Goal: Task Accomplishment & Management: Use online tool/utility

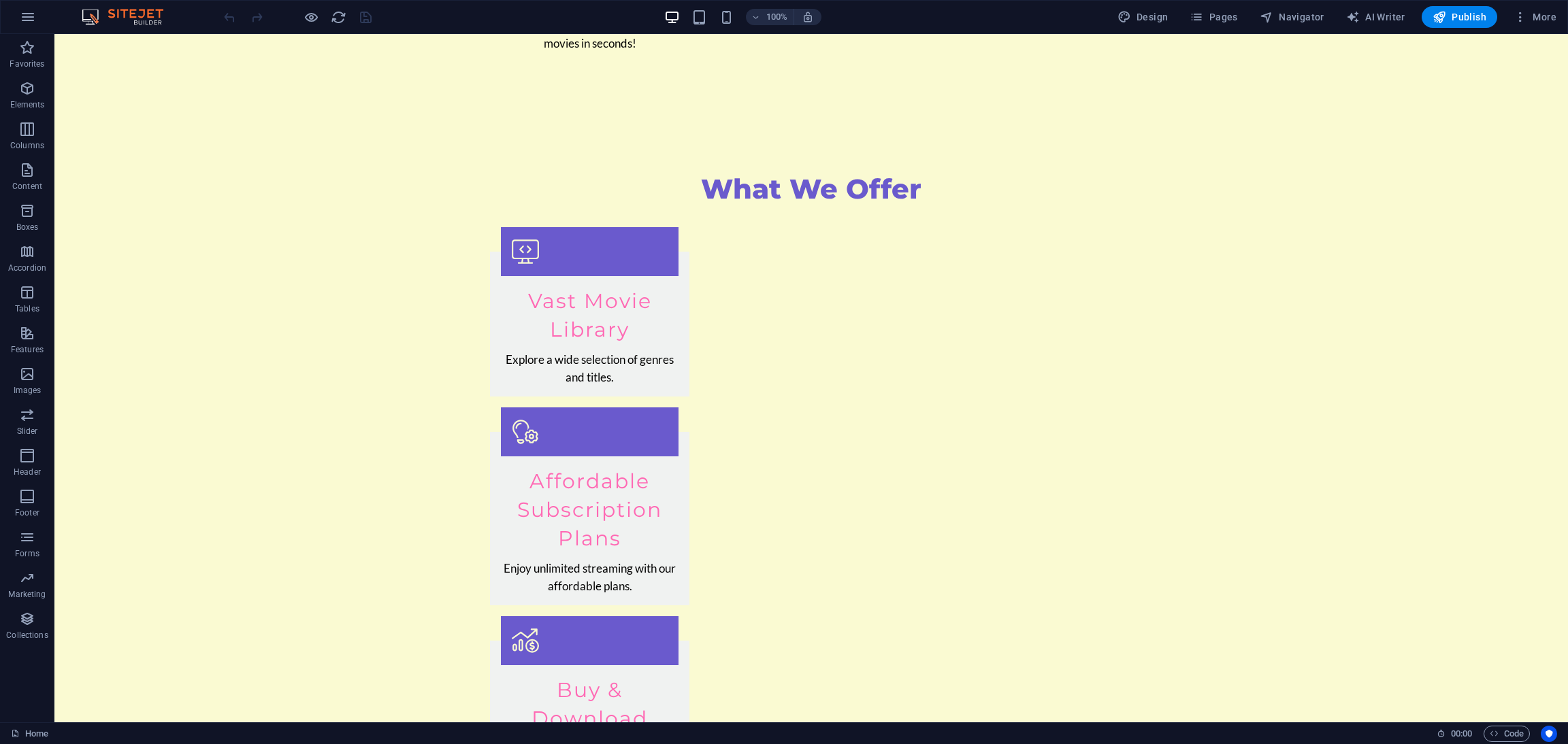
scroll to position [10235, 0]
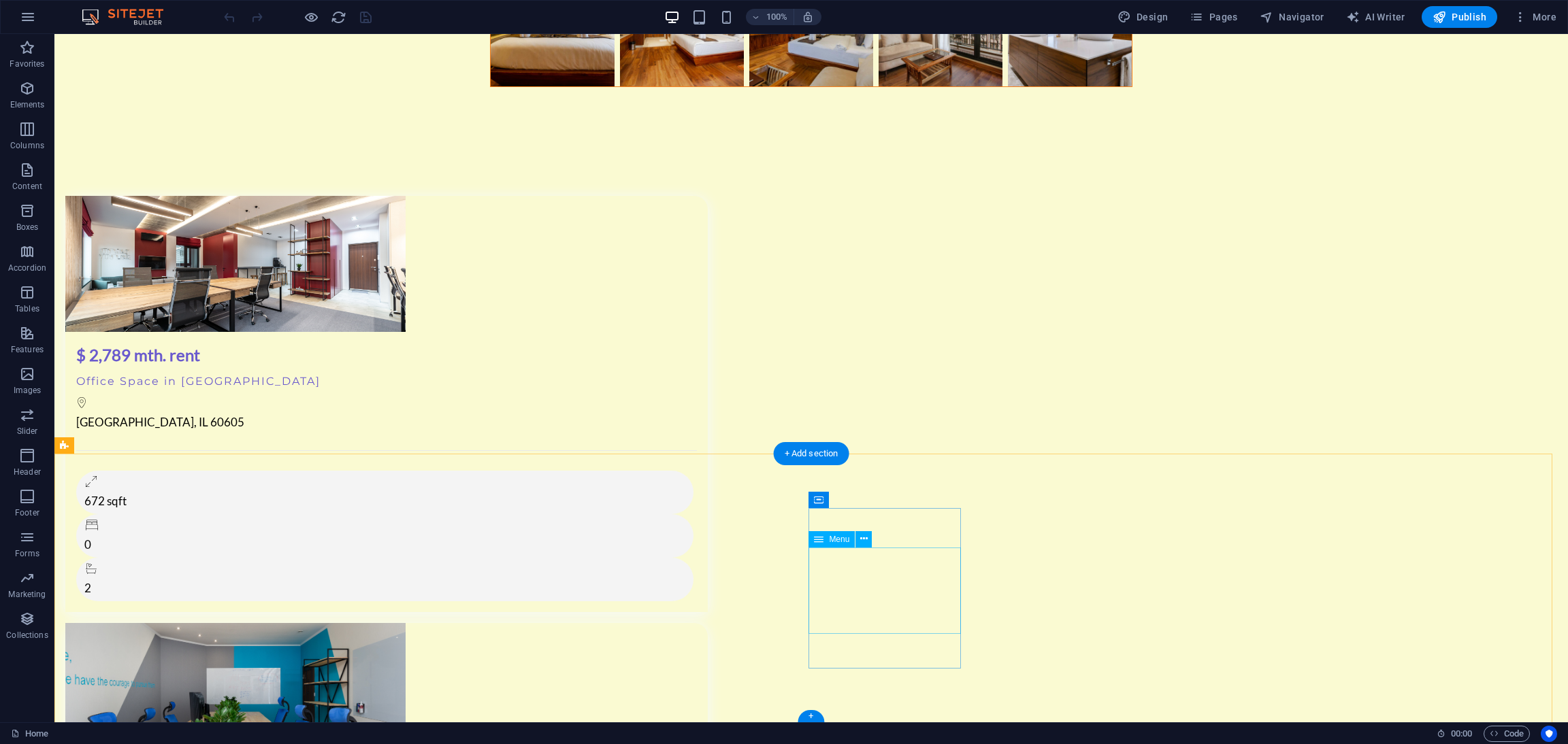
click at [857, 540] on button at bounding box center [863, 539] width 16 height 16
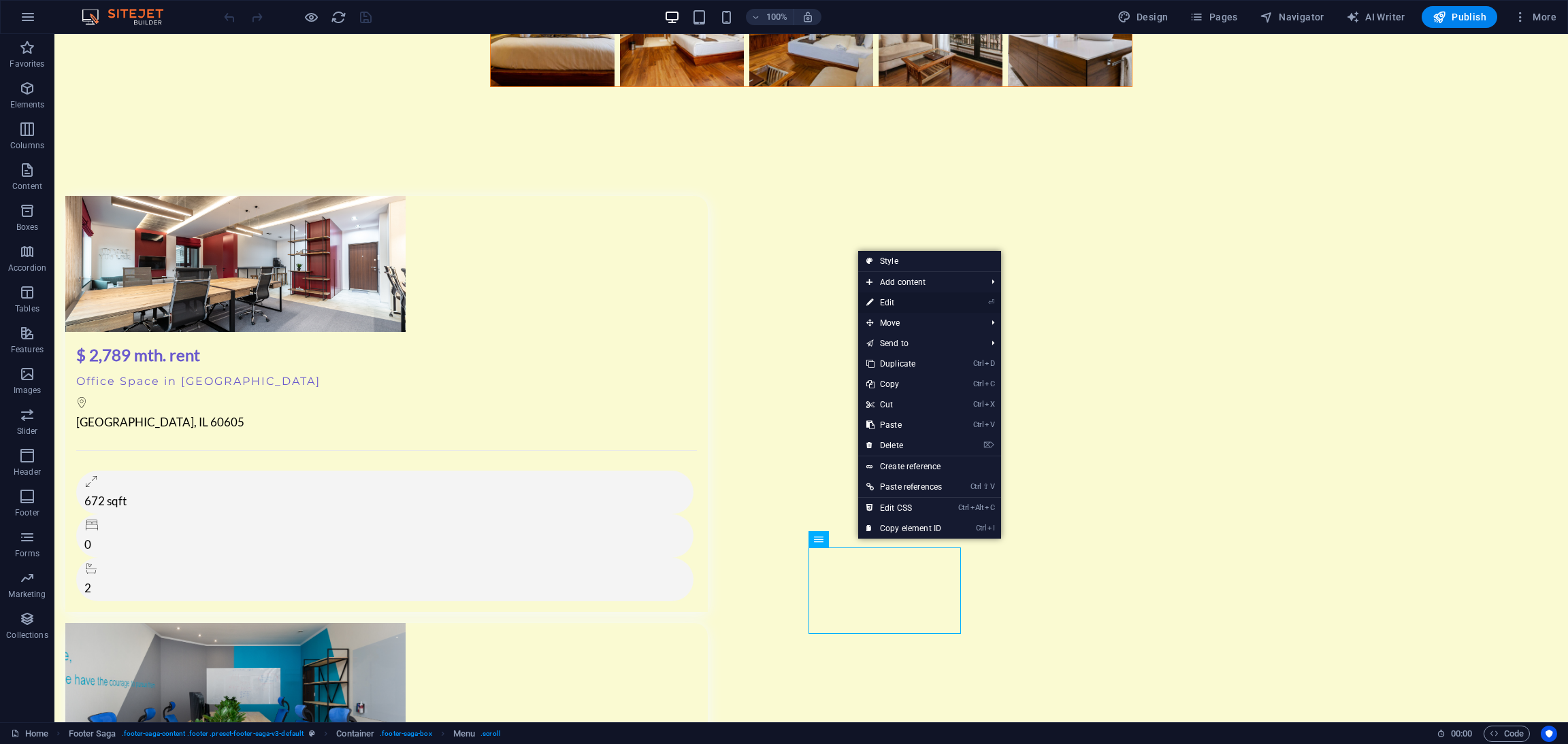
click at [914, 298] on link "⏎ Edit" at bounding box center [904, 302] width 92 height 21
select select
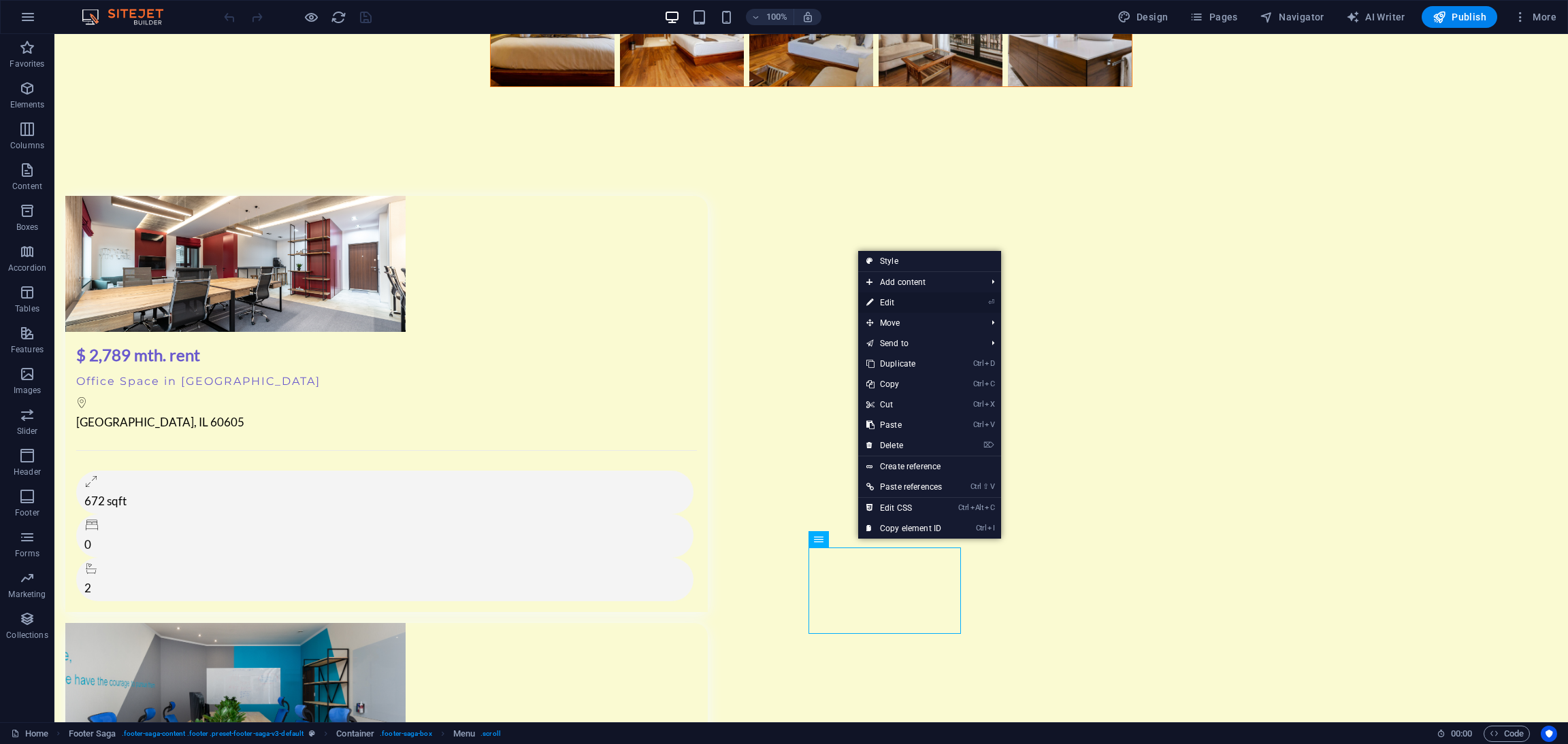
select select
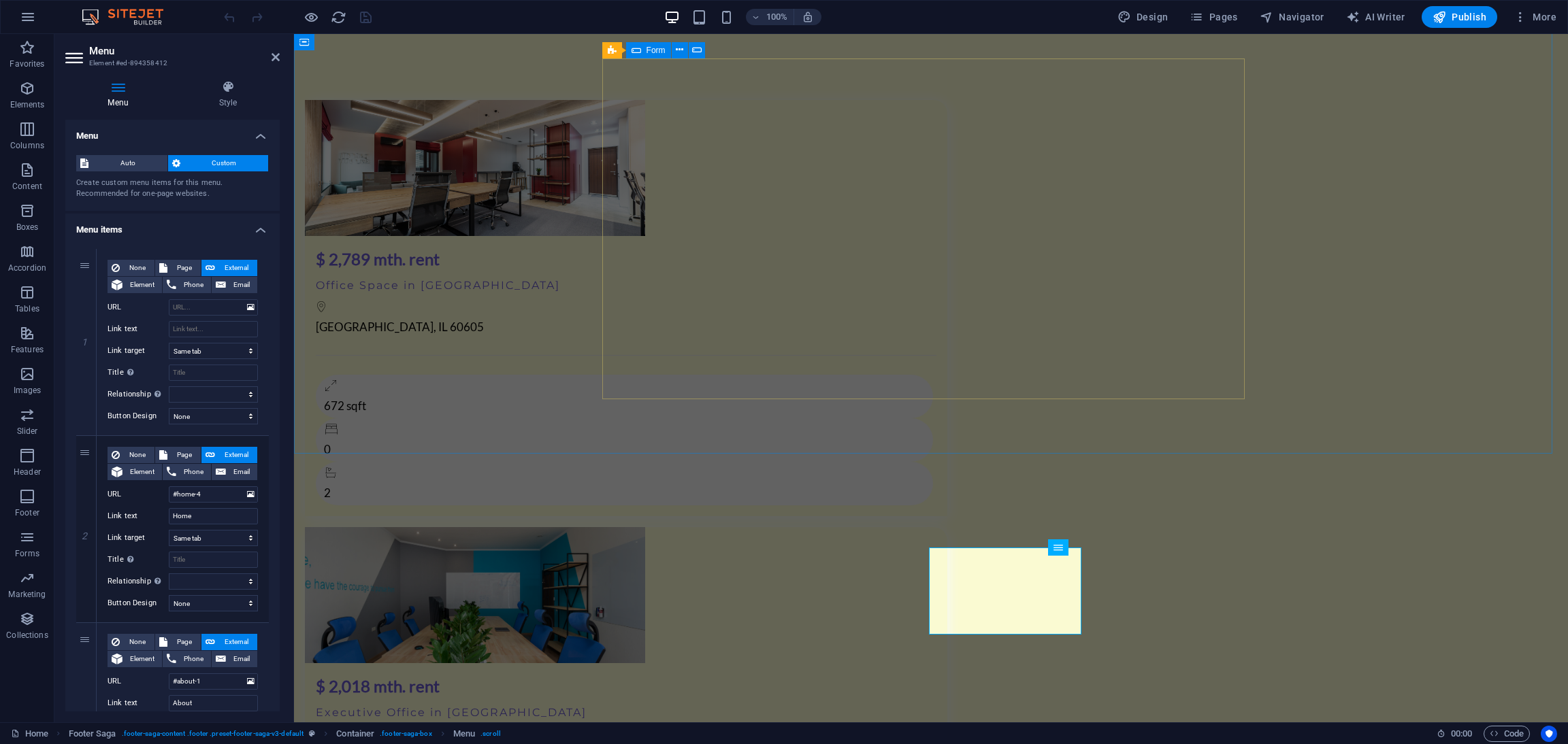
scroll to position [10186, 0]
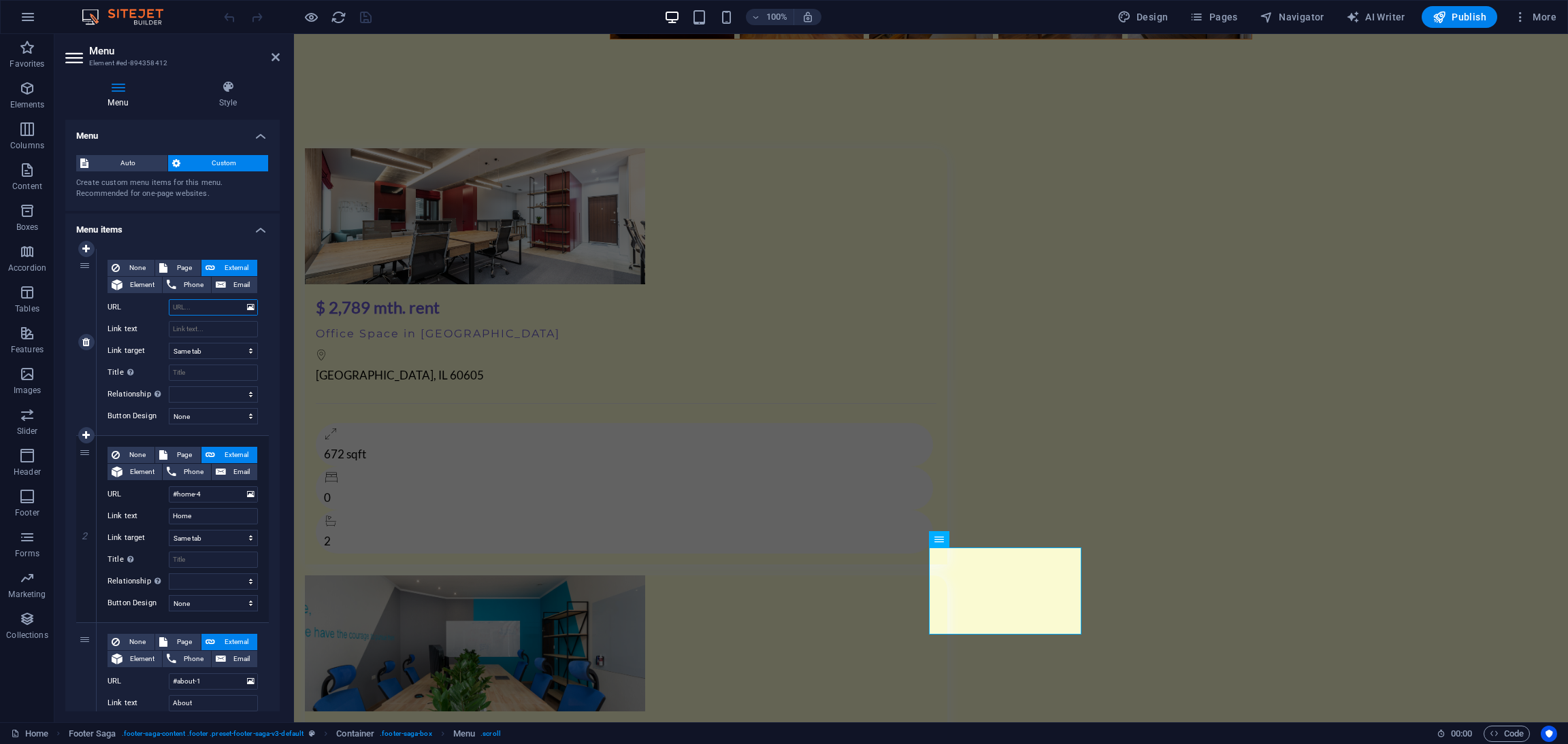
click at [194, 301] on input "URL" at bounding box center [213, 307] width 89 height 16
type input "[DEMOGRAPHIC_DATA]"
select select
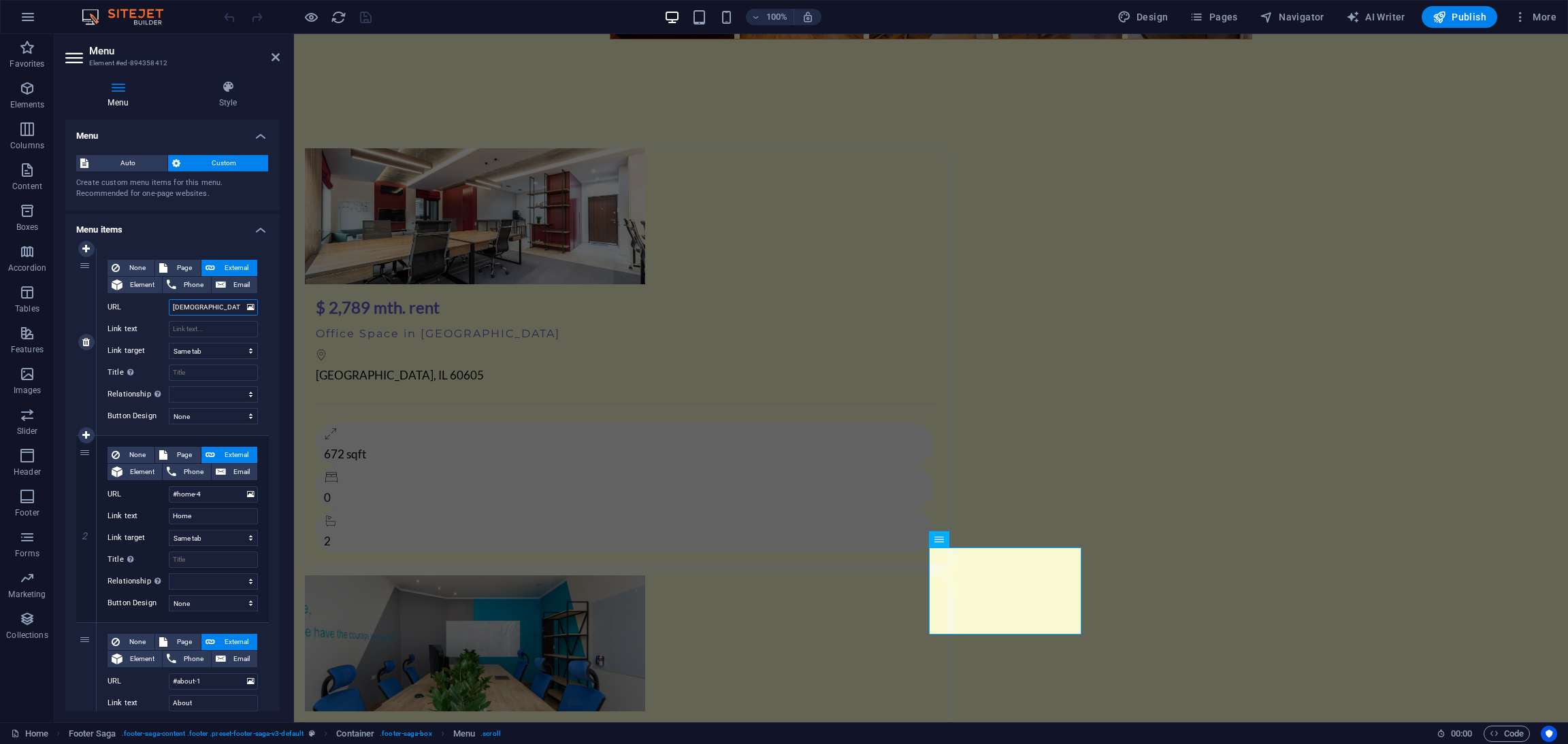
select select
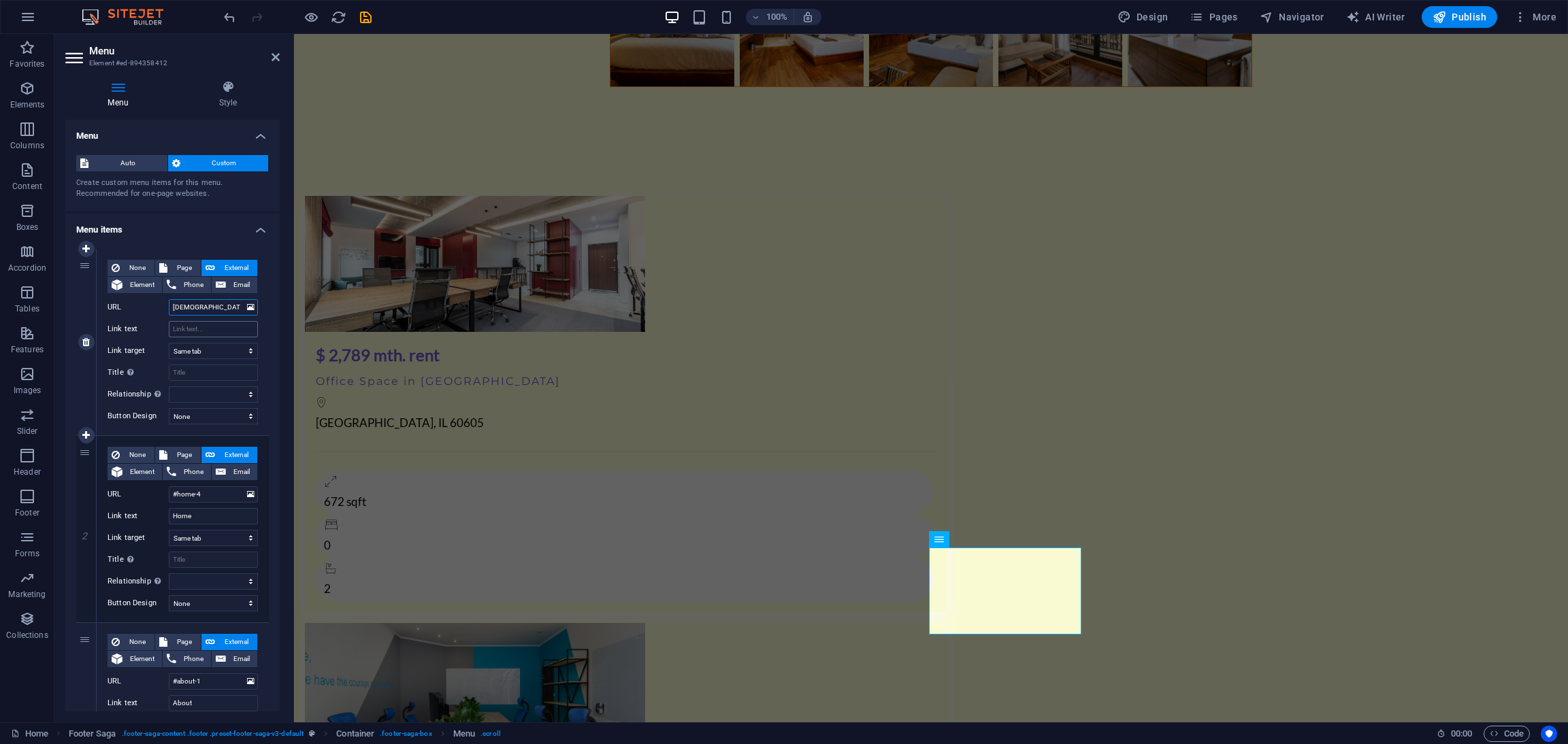
type input "[DEMOGRAPHIC_DATA]"
click at [201, 325] on input "Link text" at bounding box center [213, 329] width 89 height 16
type input "visnu"
select select
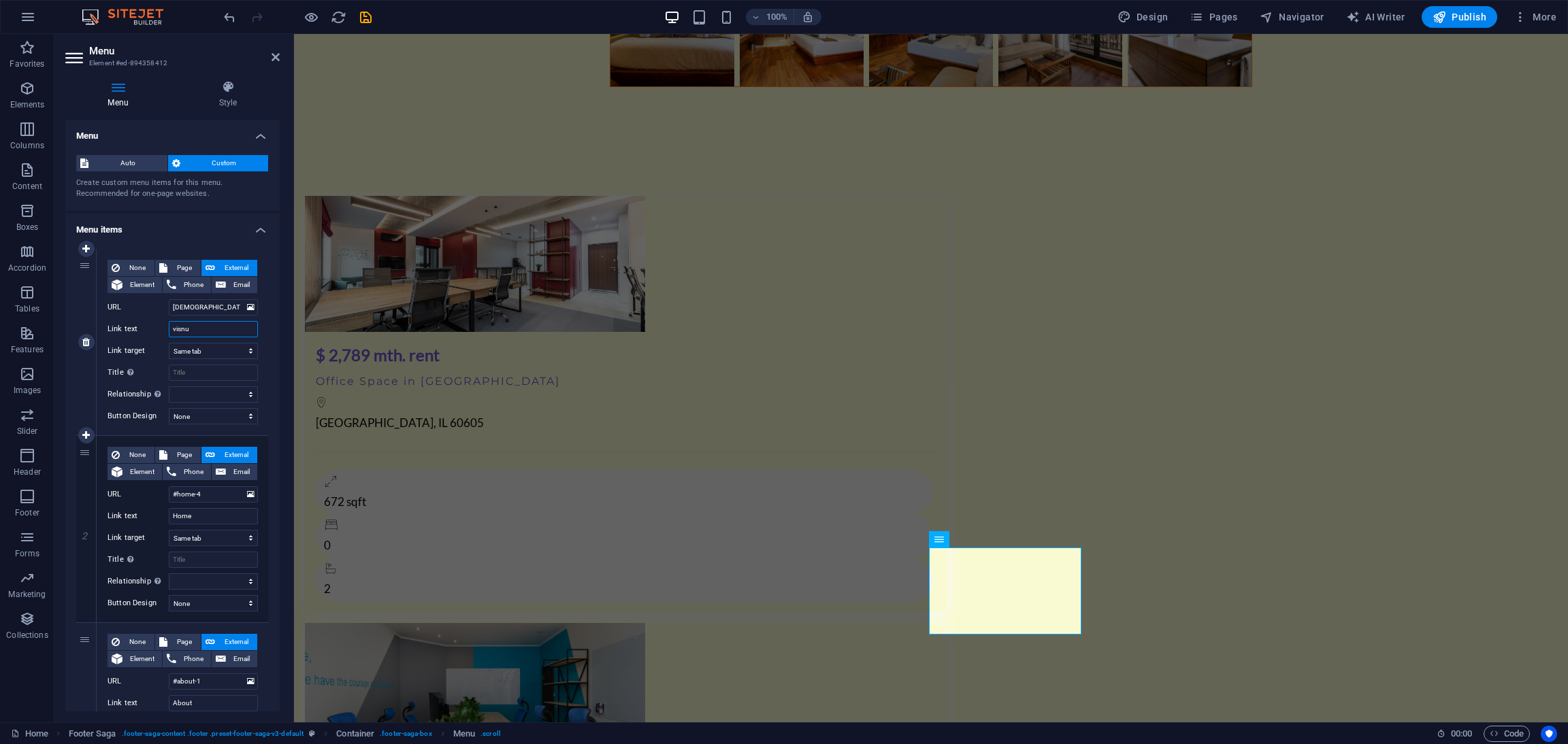
select select
type input "vis"
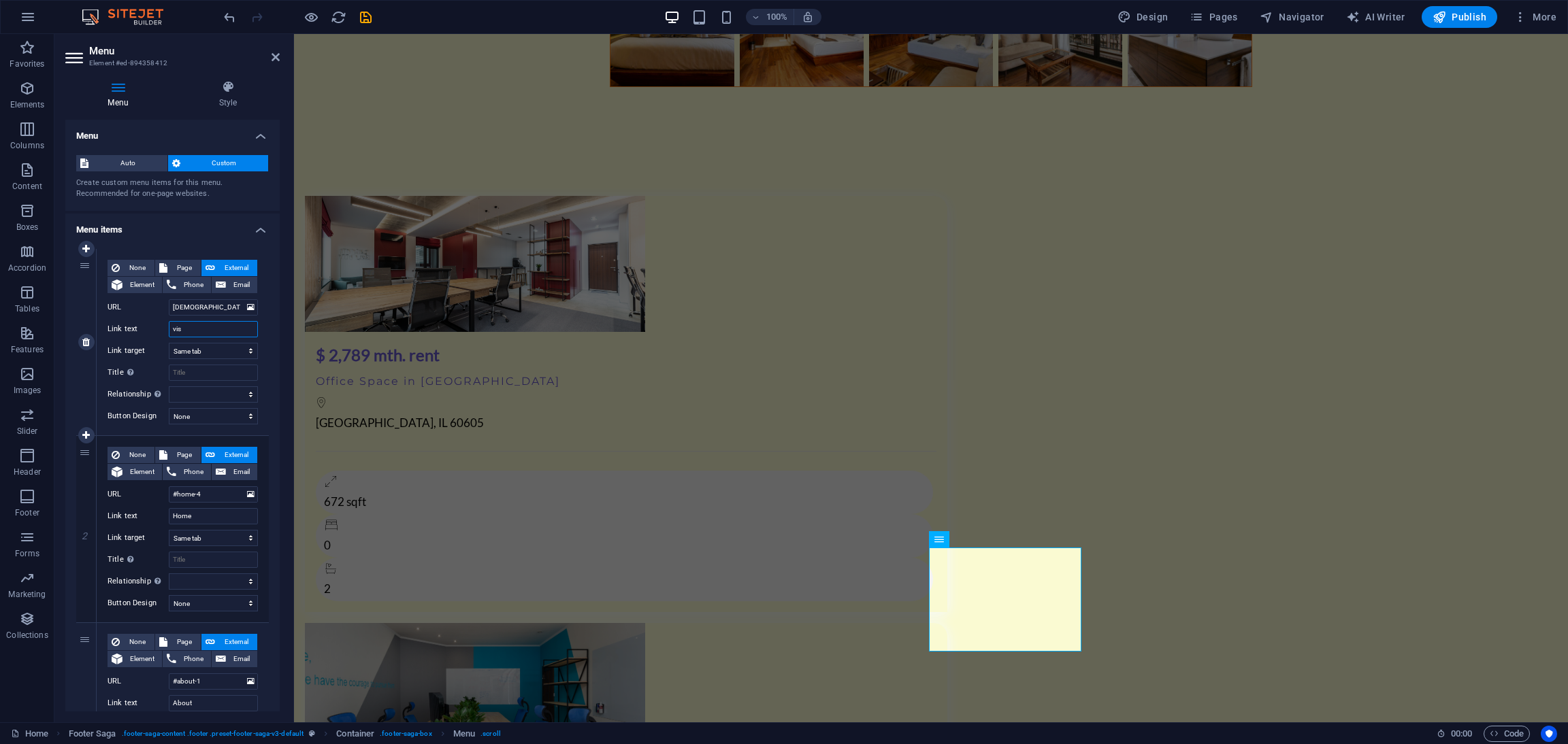
select select
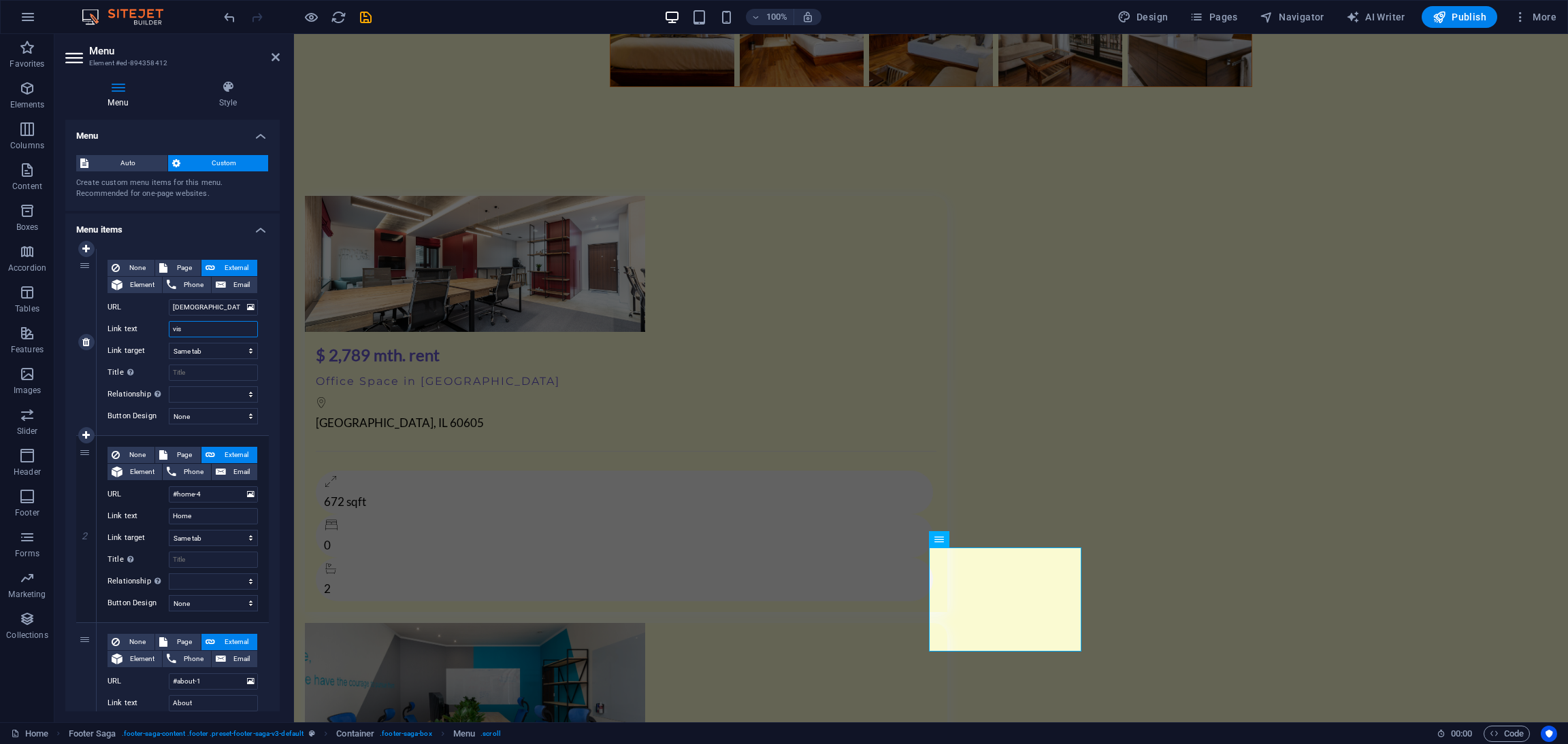
select select
type input "[DEMOGRAPHIC_DATA]"
select select
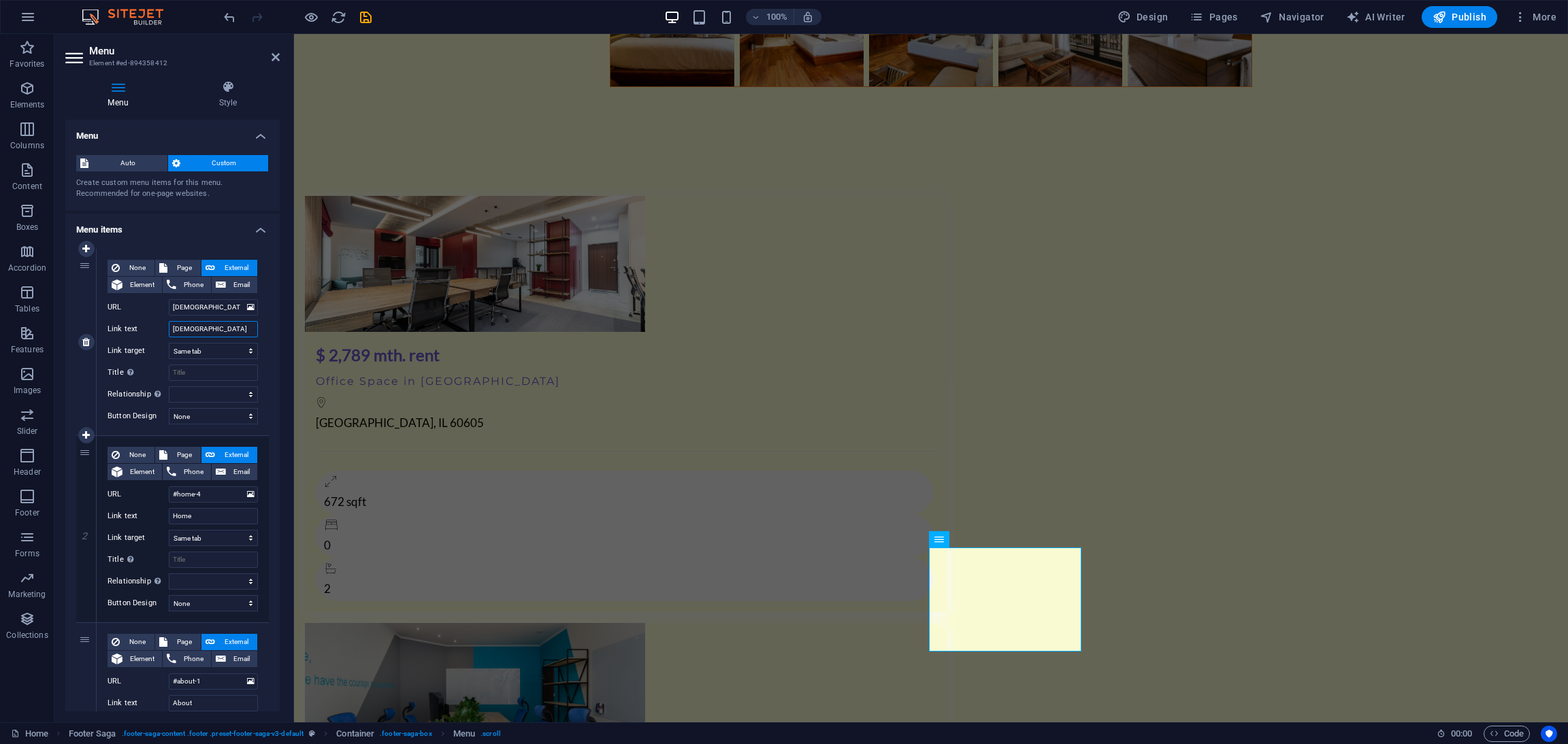
select select
type input "[DEMOGRAPHIC_DATA]"
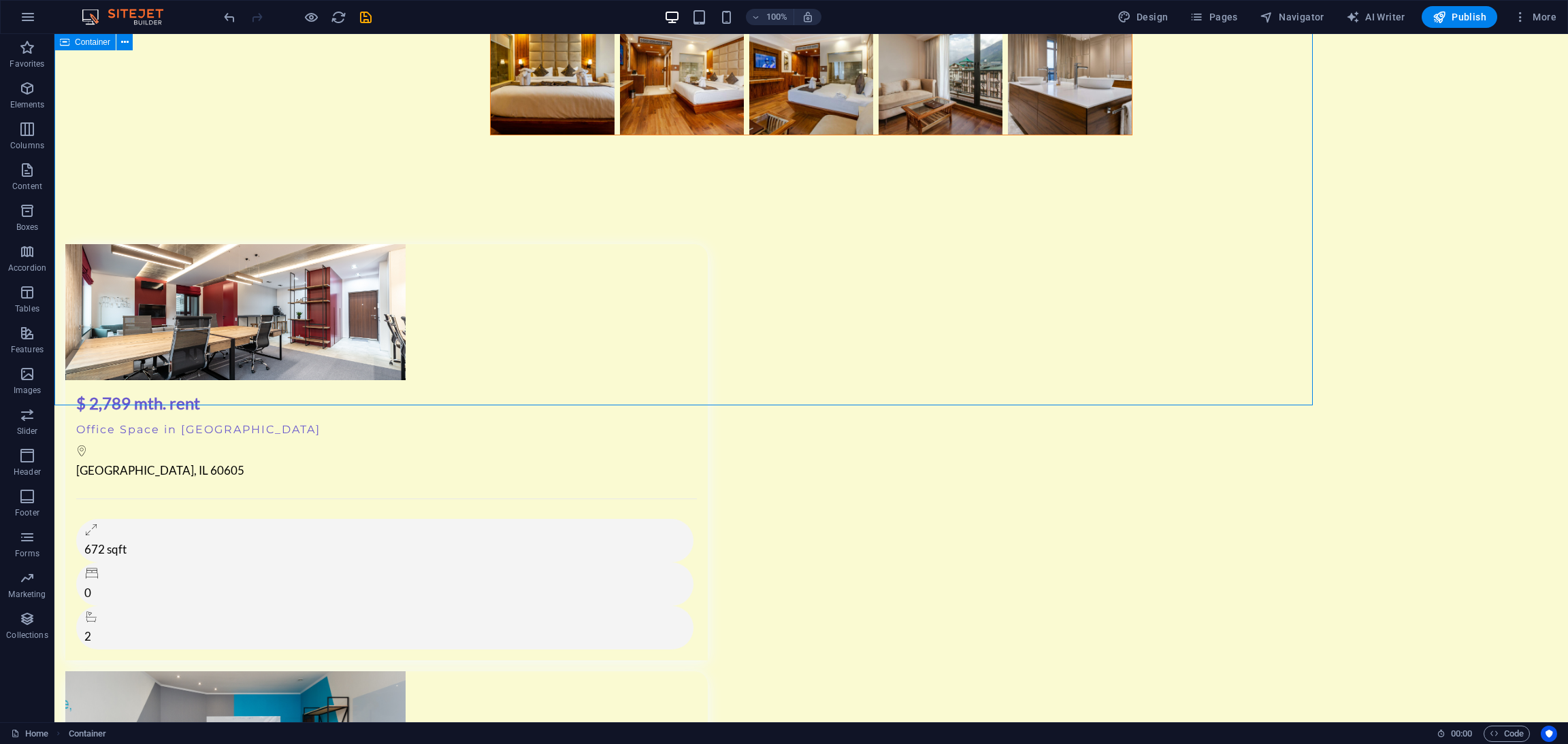
scroll to position [10235, 0]
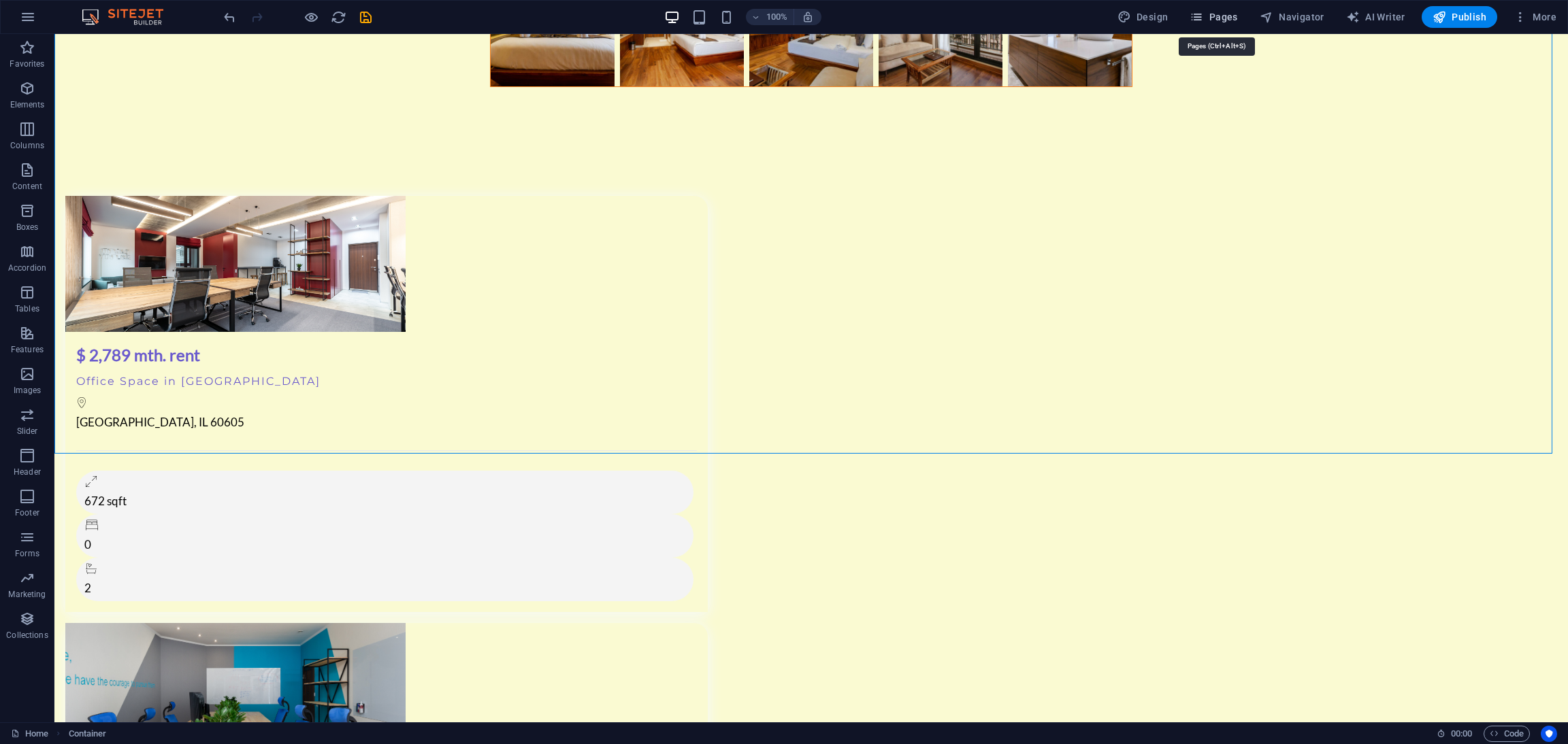
click at [1220, 12] on span "Pages" at bounding box center [1213, 17] width 48 height 14
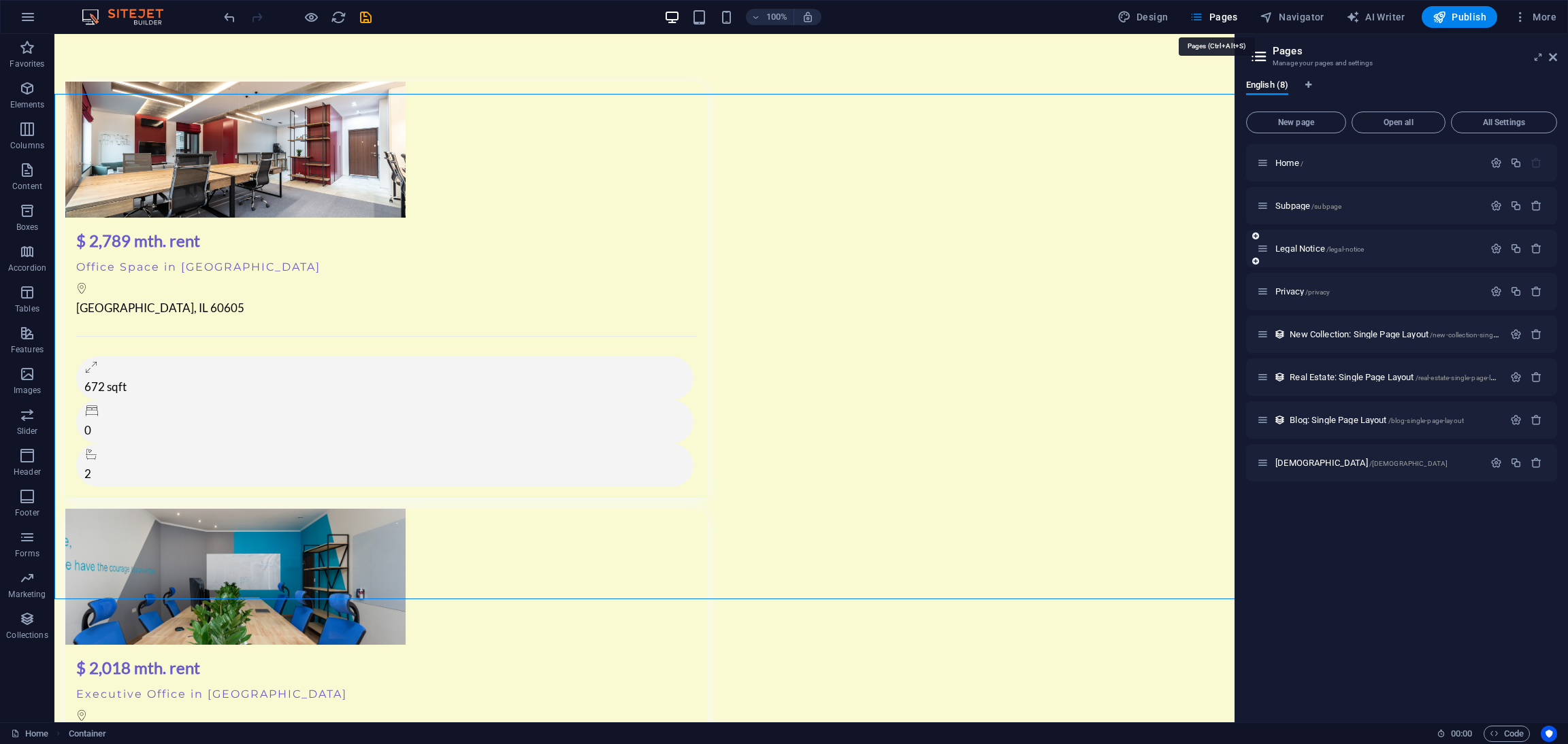
scroll to position [10167, 0]
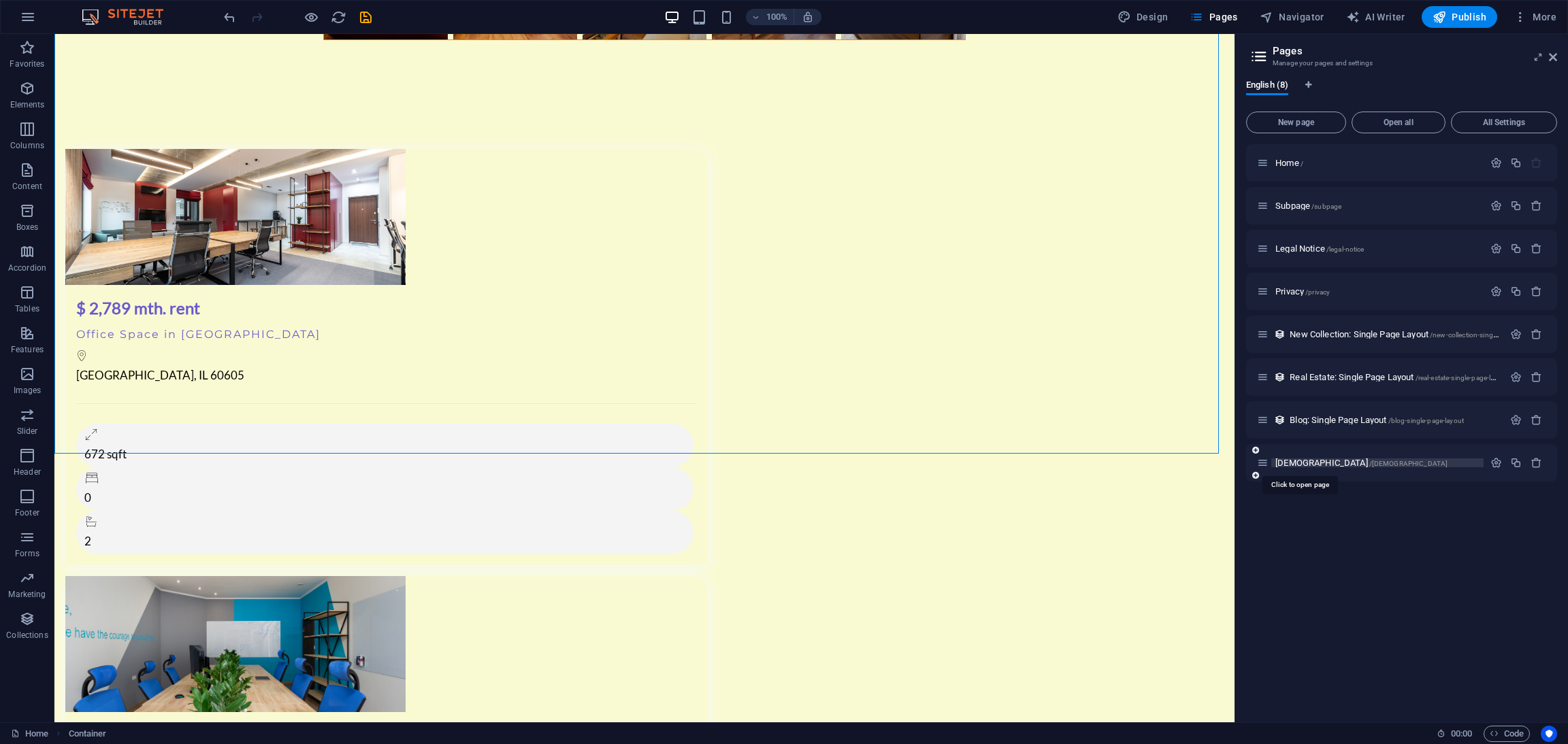
click at [1370, 463] on span "/[DEMOGRAPHIC_DATA]" at bounding box center [1409, 464] width 79 height 8
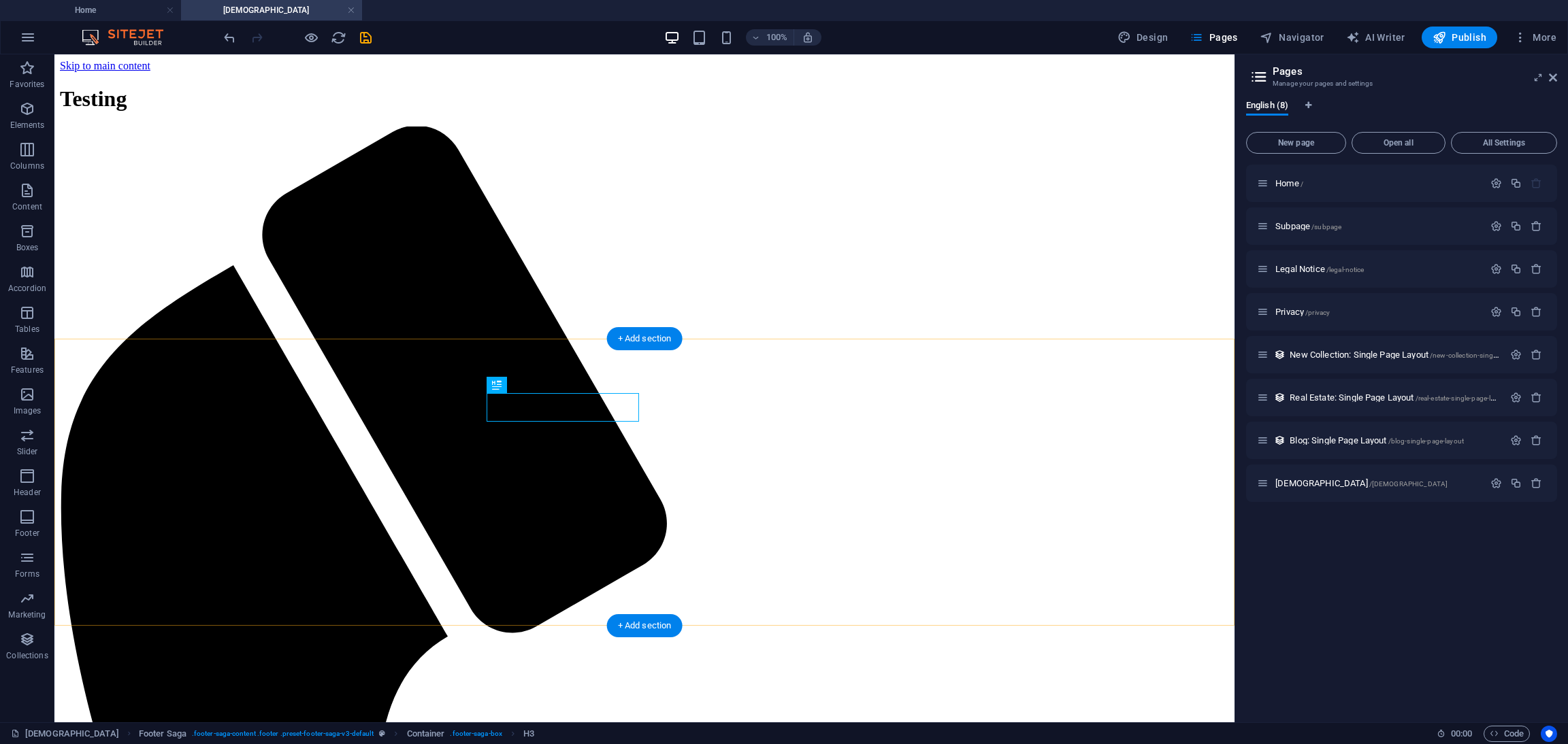
scroll to position [0, 0]
click at [31, 634] on icon "button" at bounding box center [27, 639] width 16 height 16
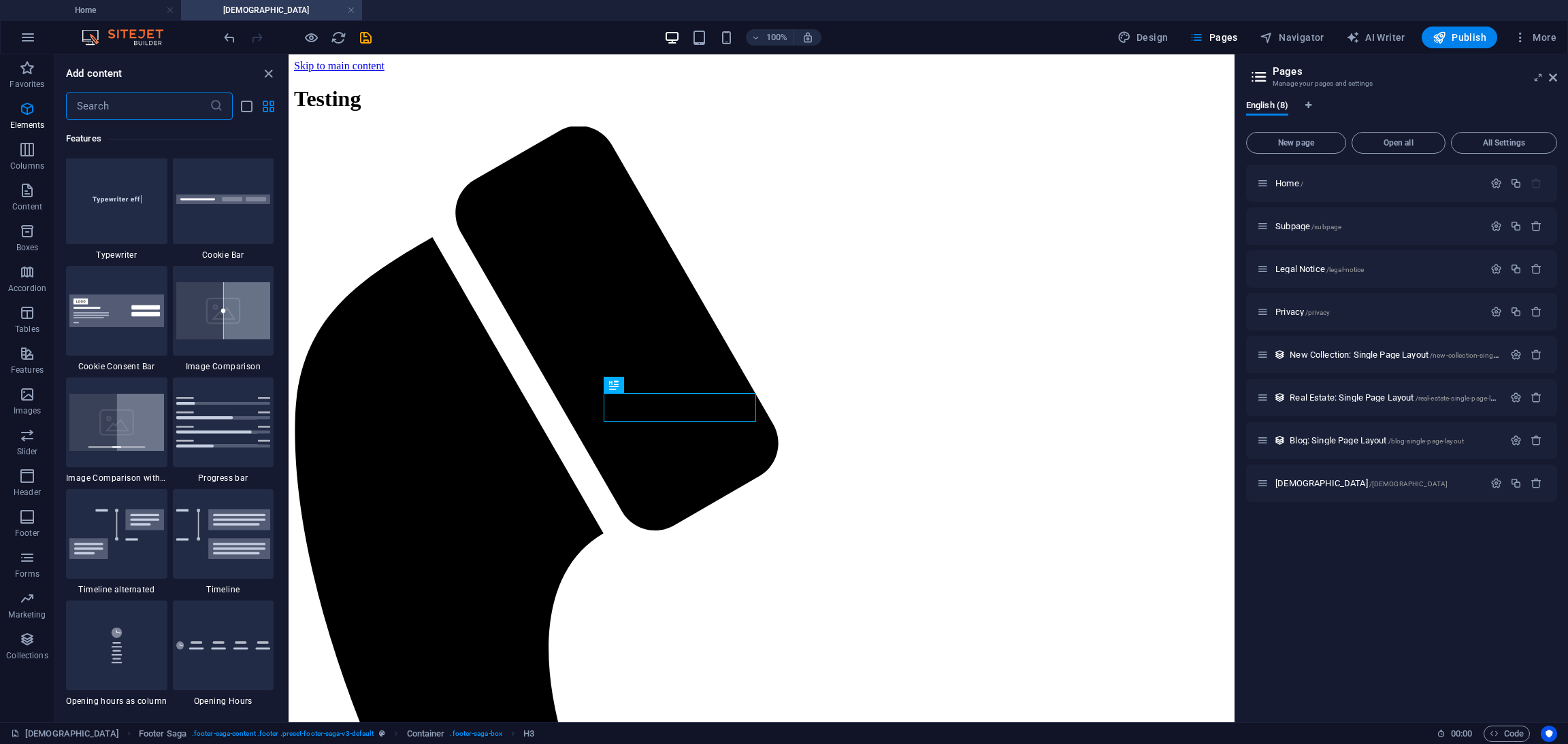
scroll to position [12452, 0]
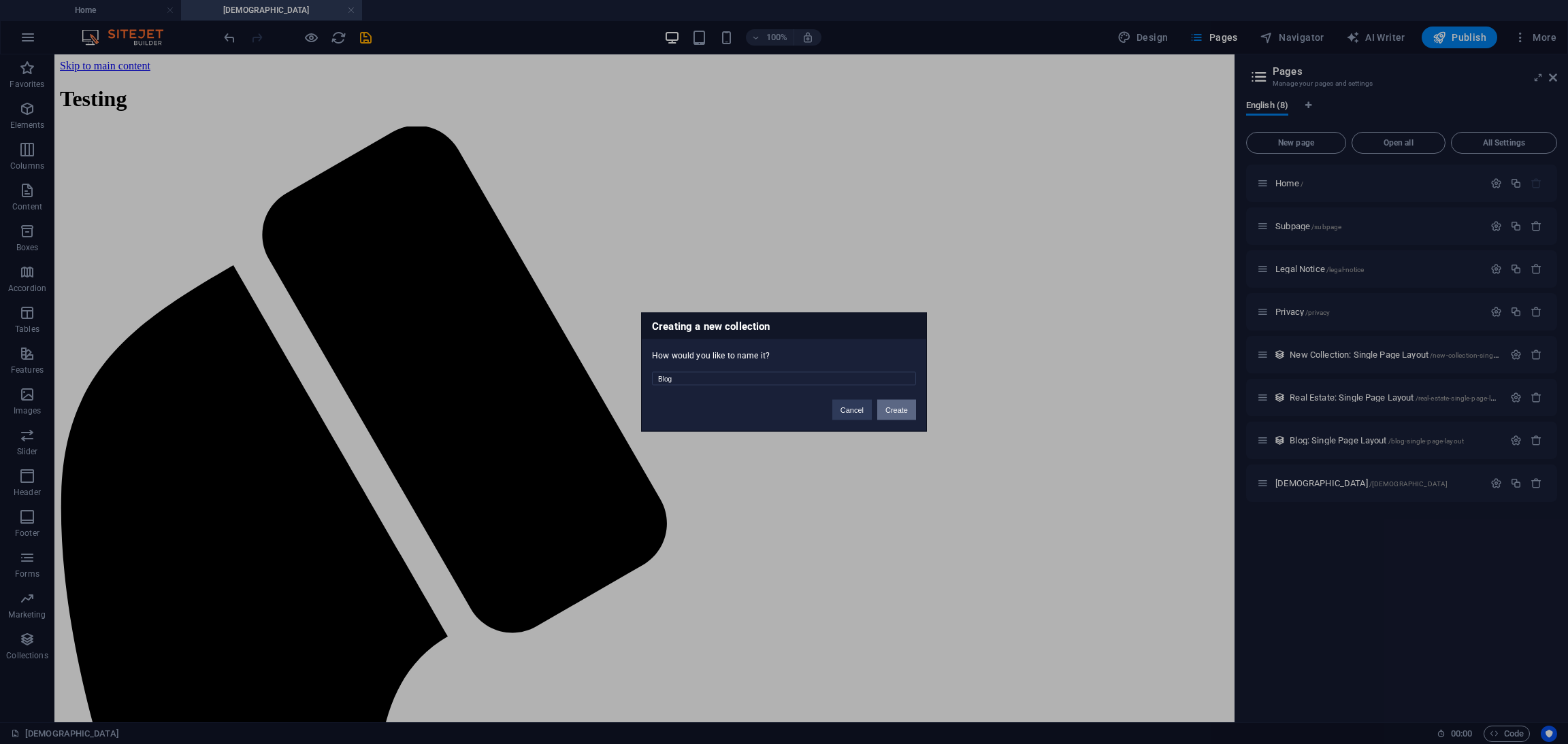
click at [898, 413] on button "Create" at bounding box center [896, 410] width 39 height 21
click at [848, 410] on button "Delete and re-create" at bounding box center [873, 410] width 84 height 21
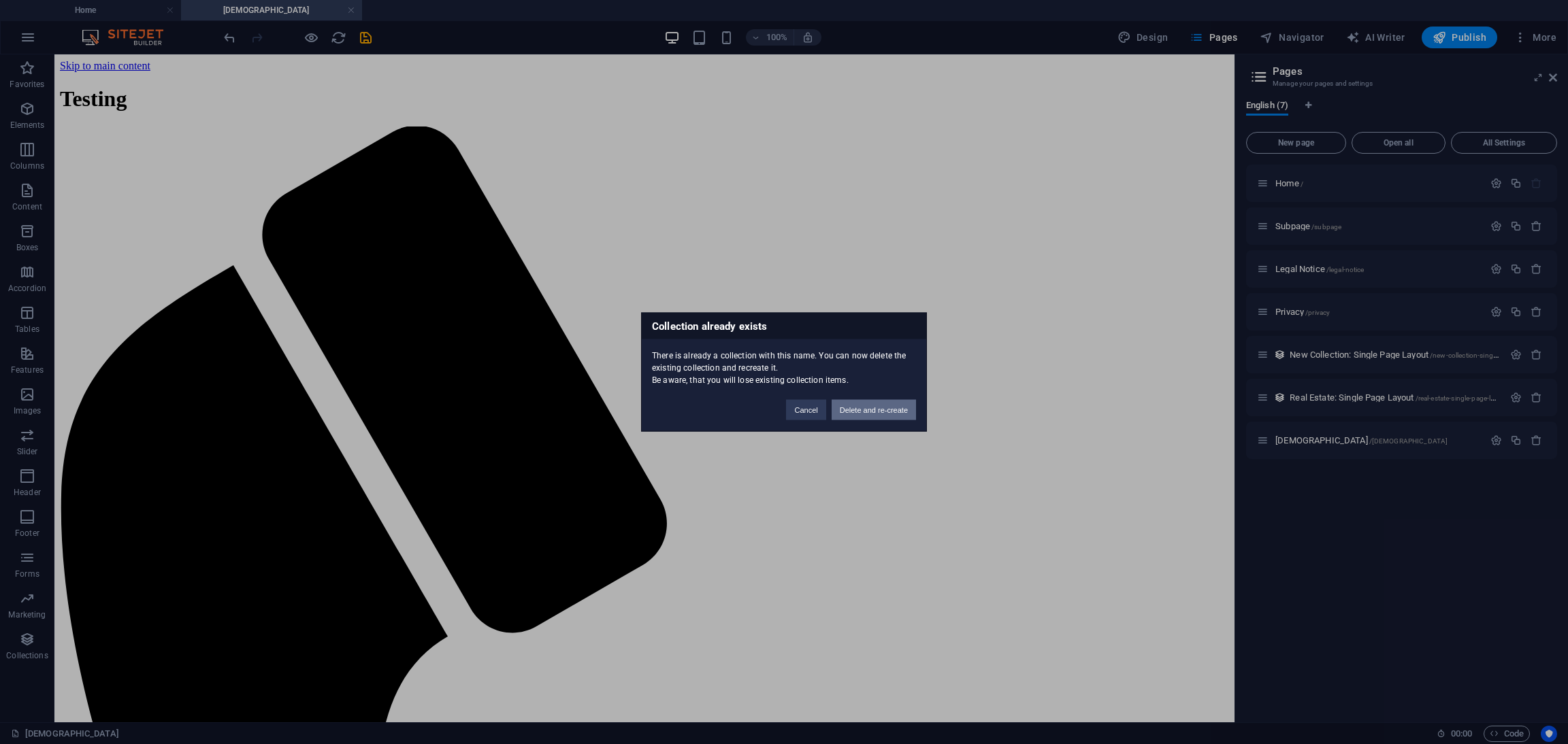
click at [867, 409] on button "Delete and re-create" at bounding box center [873, 410] width 84 height 21
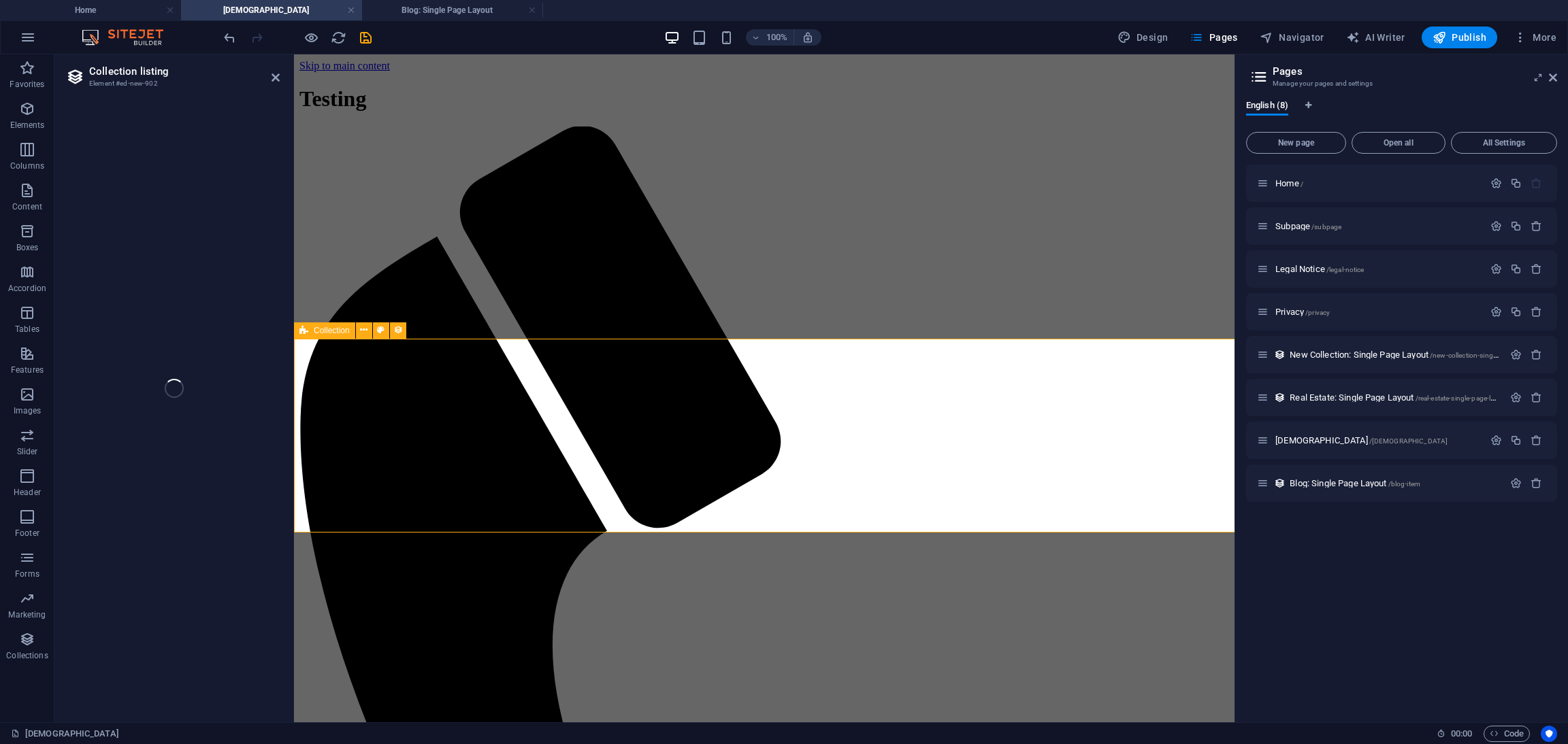
select select
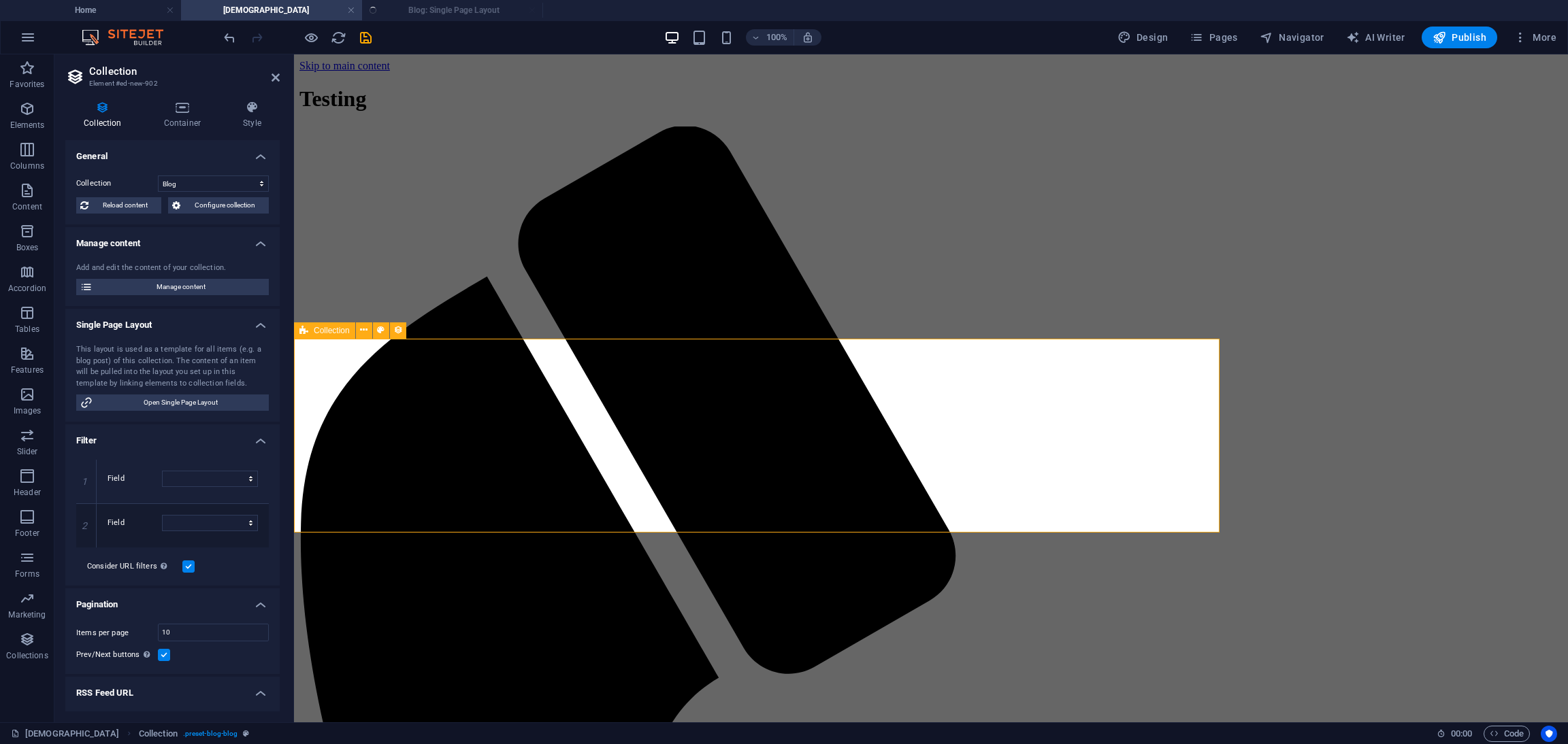
select select "columns.publishing_date_DESC"
select select "columns.status"
select select "columns.publishing_date"
select select "past"
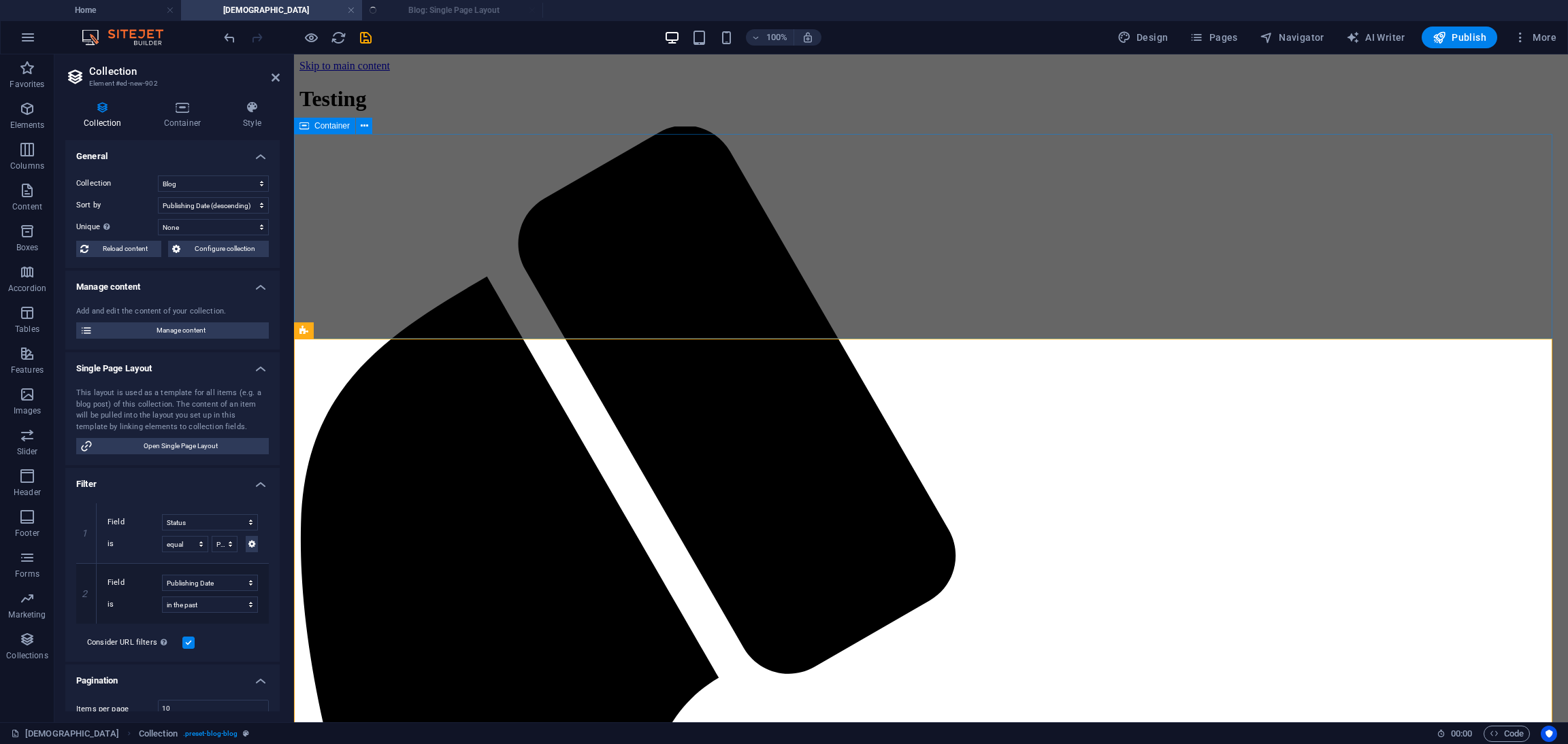
scroll to position [0, 0]
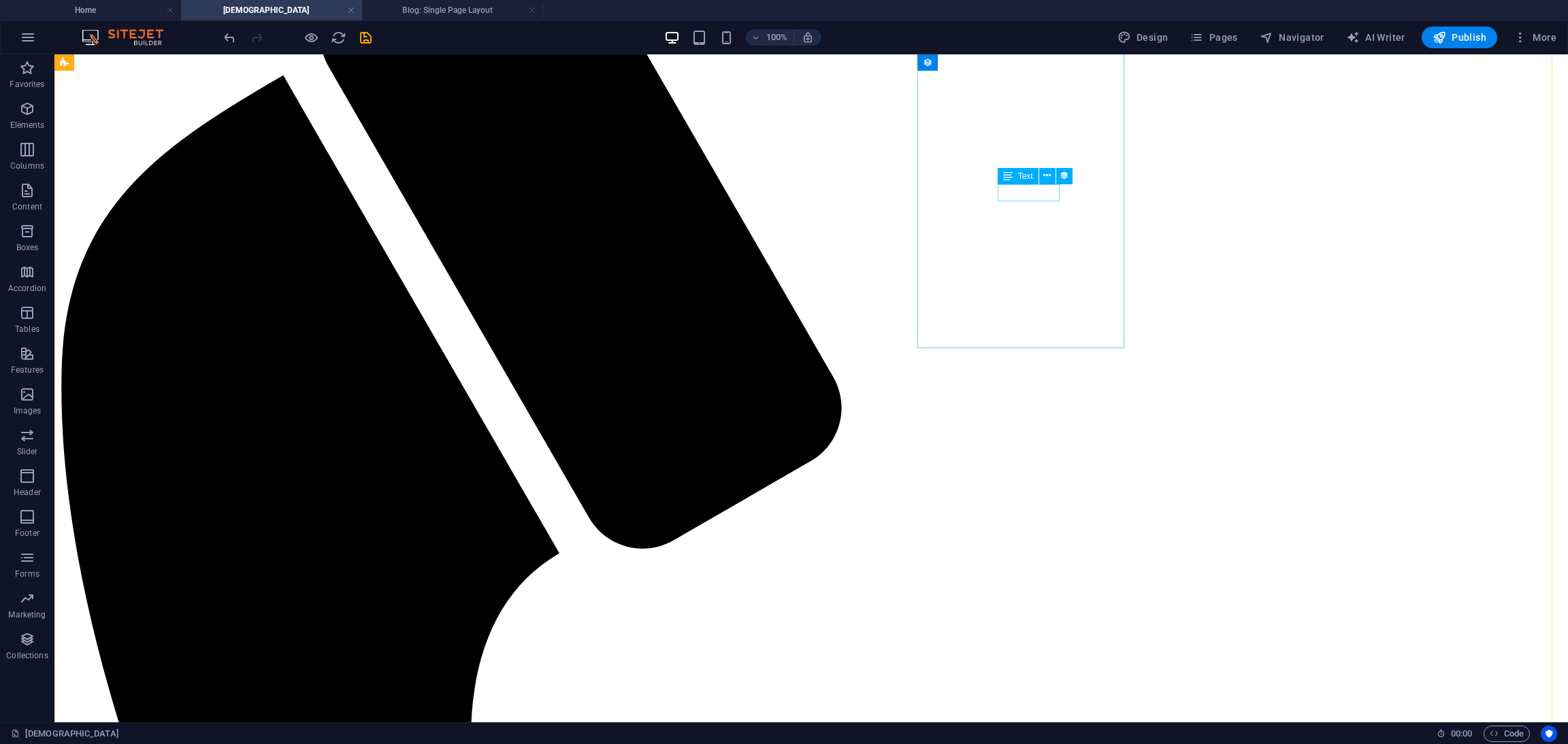
scroll to position [128, 0]
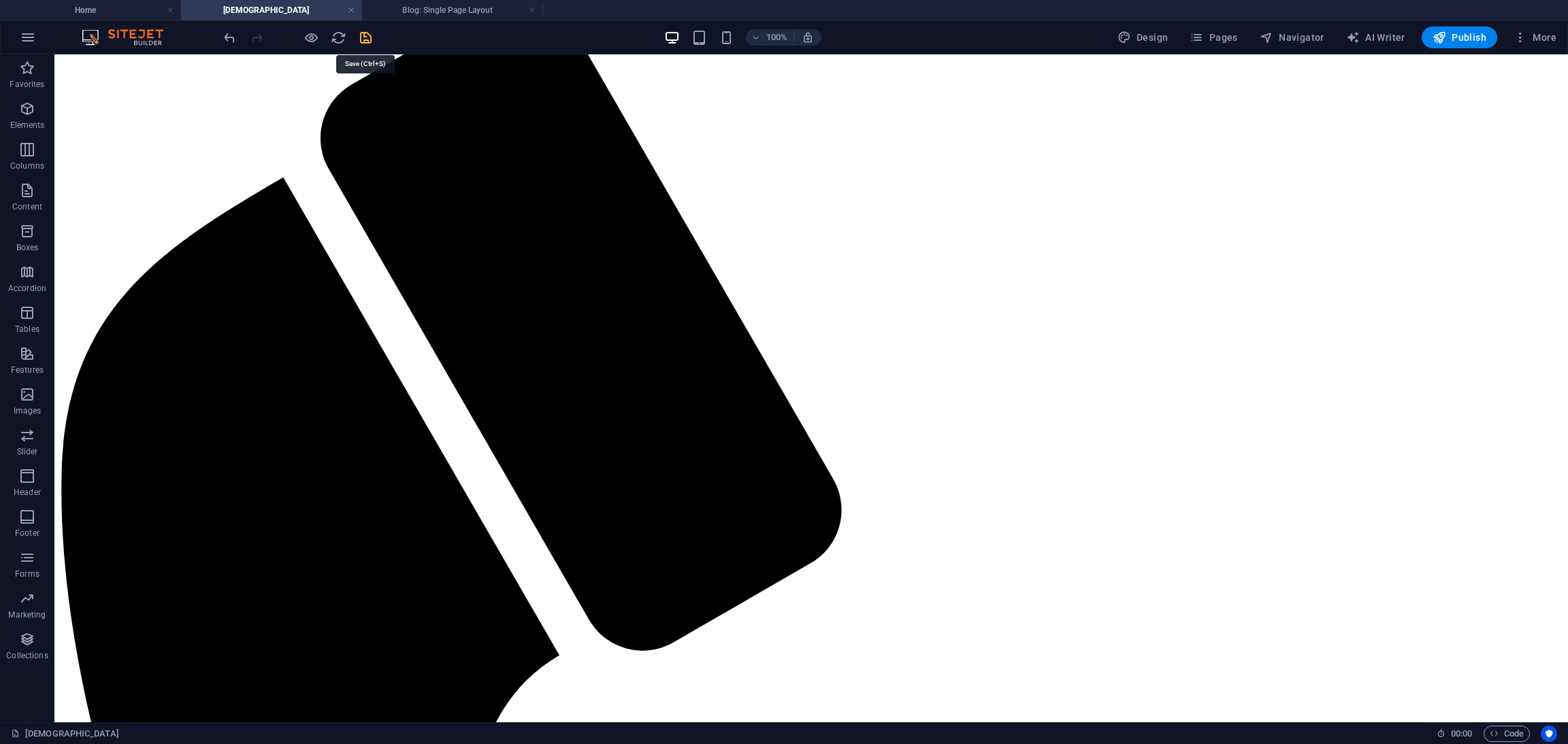
click at [362, 38] on icon "save" at bounding box center [366, 38] width 16 height 16
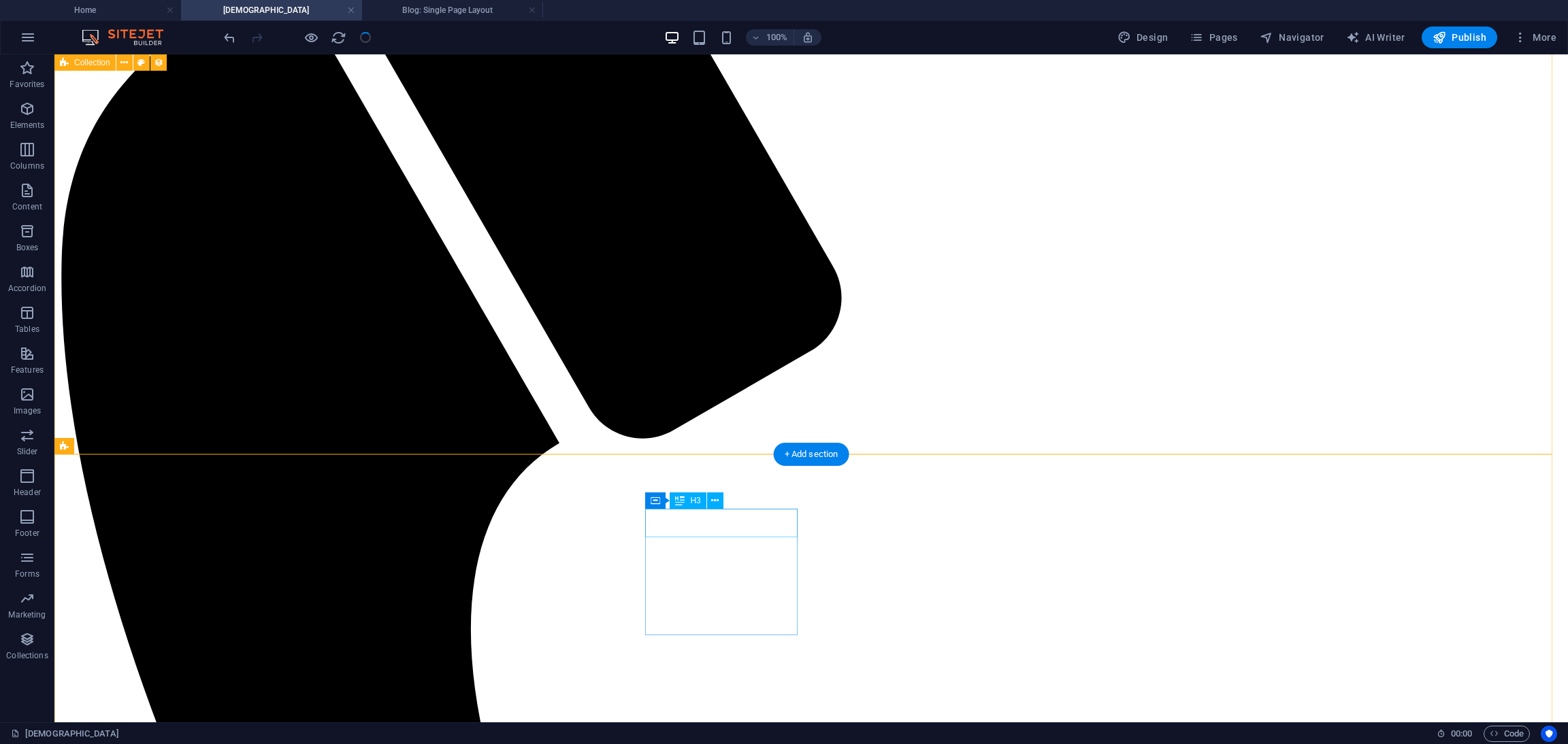
scroll to position [638, 0]
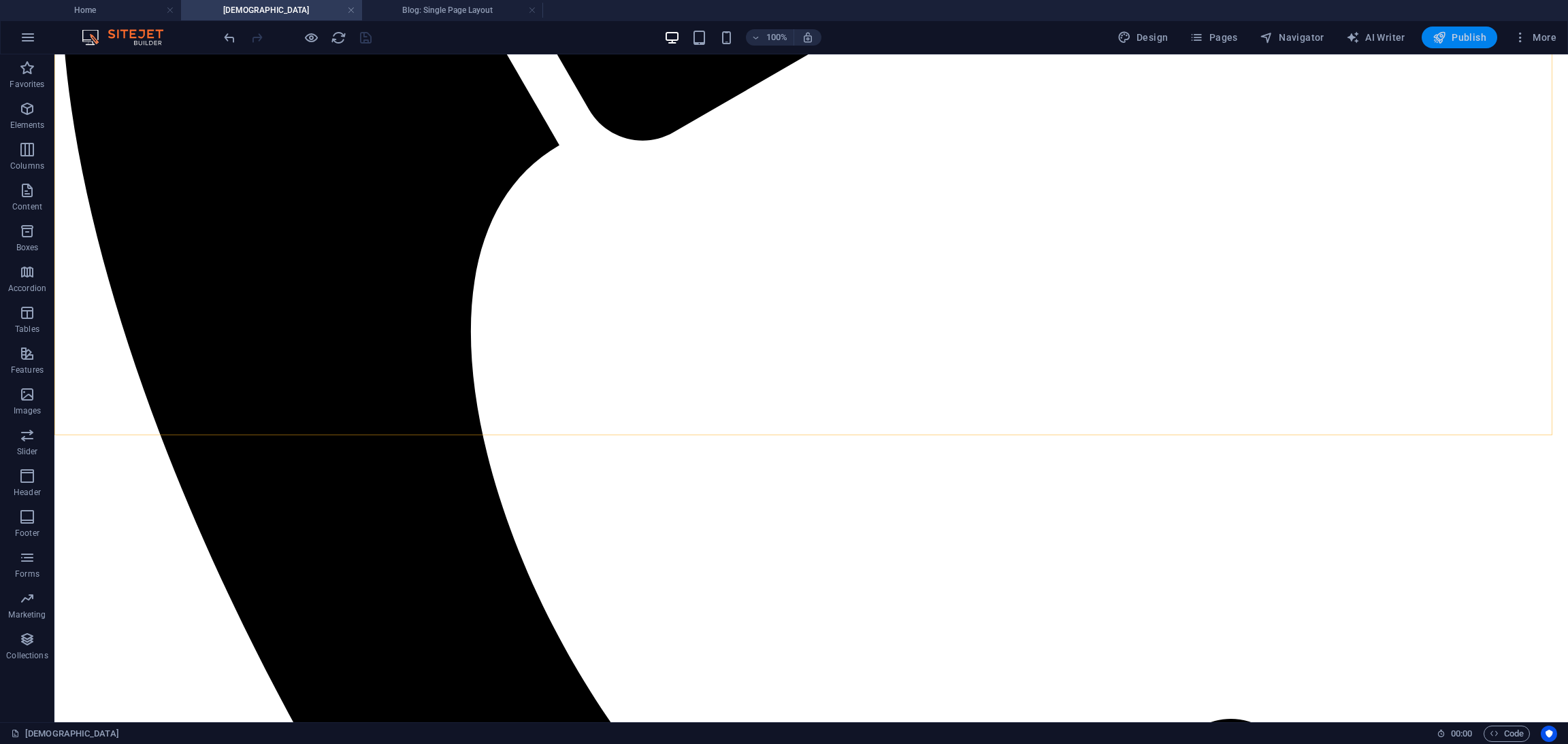
click at [1465, 38] on span "Publish" at bounding box center [1460, 38] width 54 height 14
